Goal: Task Accomplishment & Management: Manage account settings

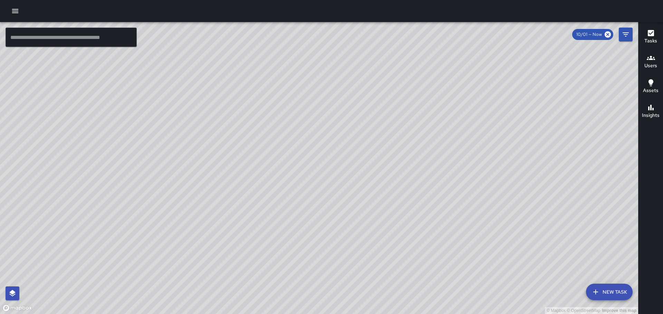
drag, startPoint x: 301, startPoint y: 210, endPoint x: 382, endPoint y: 66, distance: 164.3
click at [380, 66] on div "© Mapbox © OpenStreetMap Improve this map" at bounding box center [319, 168] width 638 height 292
drag, startPoint x: 263, startPoint y: 199, endPoint x: 410, endPoint y: 49, distance: 210.2
click at [381, 65] on div "© Mapbox © OpenStreetMap Improve this map" at bounding box center [319, 168] width 638 height 292
drag, startPoint x: 234, startPoint y: 193, endPoint x: 394, endPoint y: 77, distance: 197.0
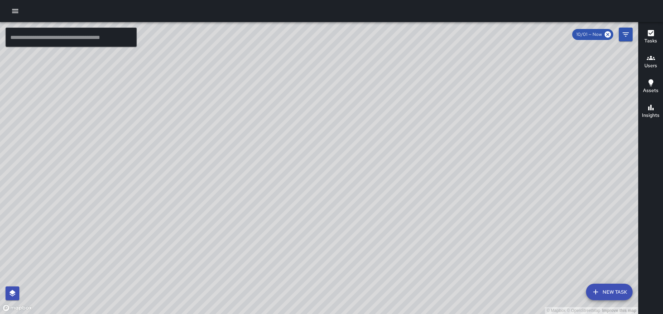
click at [387, 77] on div "© Mapbox © OpenStreetMap Improve this map" at bounding box center [319, 168] width 638 height 292
drag, startPoint x: 269, startPoint y: 196, endPoint x: 349, endPoint y: 14, distance: 198.9
click at [335, 30] on div "© Mapbox © OpenStreetMap Improve this map" at bounding box center [319, 168] width 638 height 292
drag, startPoint x: 349, startPoint y: 79, endPoint x: 352, endPoint y: 71, distance: 8.2
click at [352, 68] on div "© Mapbox © OpenStreetMap Improve this map" at bounding box center [319, 168] width 638 height 292
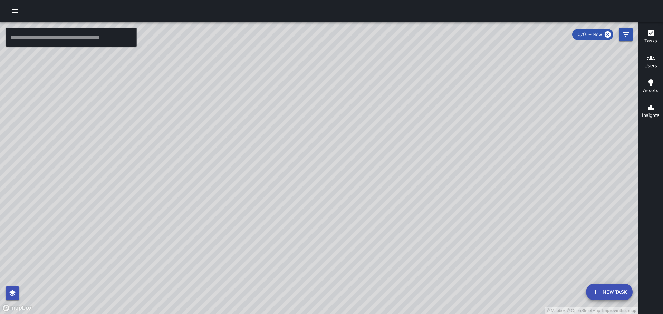
drag, startPoint x: 436, startPoint y: 99, endPoint x: 398, endPoint y: 171, distance: 81.7
click at [400, 174] on div "© Mapbox © OpenStreetMap Improve this map" at bounding box center [319, 168] width 638 height 292
click at [424, 125] on div "© Mapbox © OpenStreetMap Improve this map" at bounding box center [319, 168] width 638 height 292
click at [622, 35] on icon "Filters" at bounding box center [625, 34] width 8 height 8
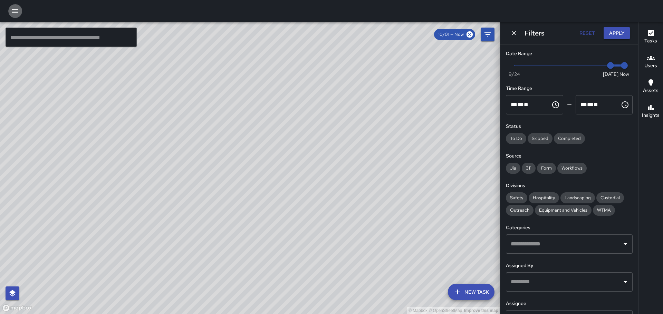
click at [16, 11] on icon "button" at bounding box center [15, 11] width 6 height 4
